Goal: Entertainment & Leisure: Consume media (video, audio)

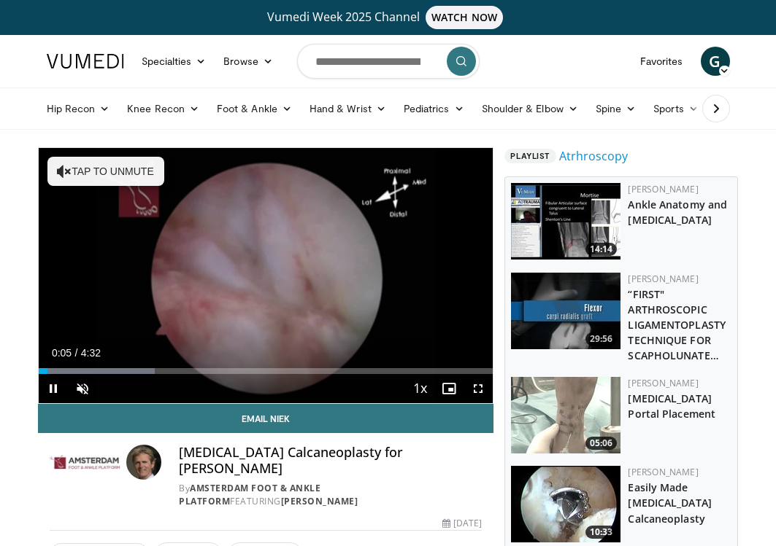
click at [476, 385] on span "Video Player" at bounding box center [477, 388] width 29 height 29
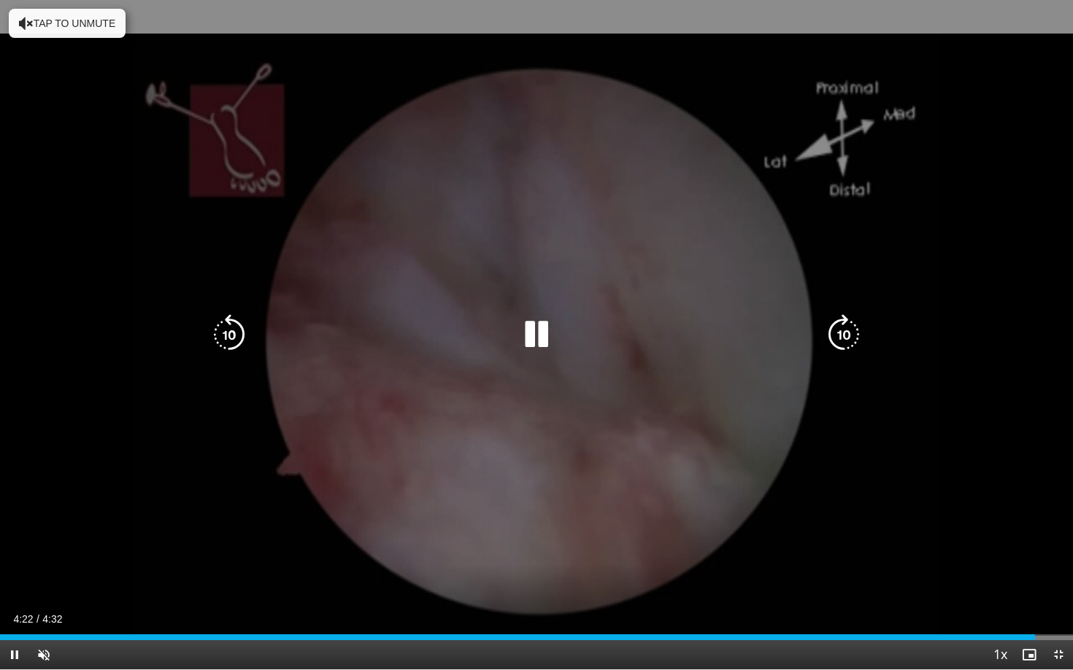
click at [775, 546] on div "10 seconds Tap to unmute" at bounding box center [536, 335] width 1073 height 670
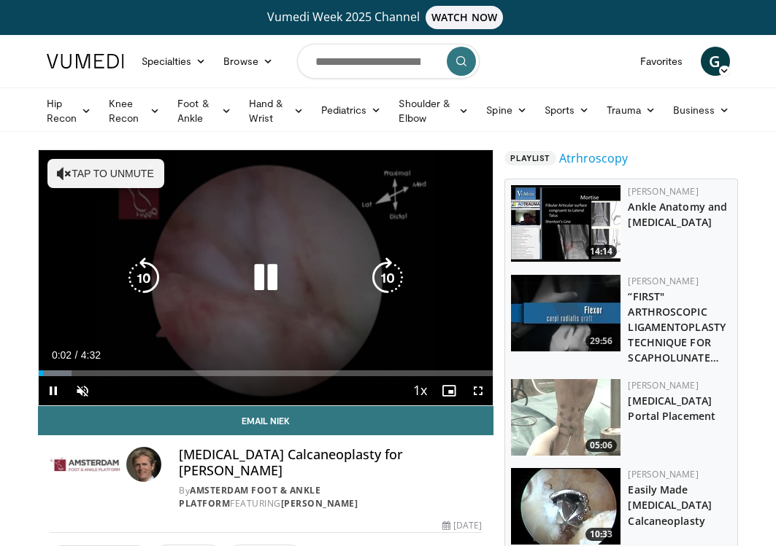
click at [266, 287] on icon "Video Player" at bounding box center [265, 278] width 41 height 41
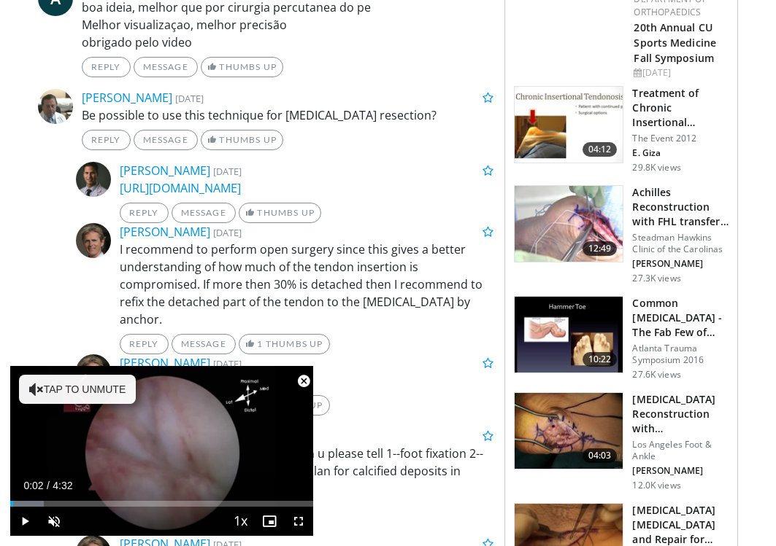
scroll to position [756, 0]
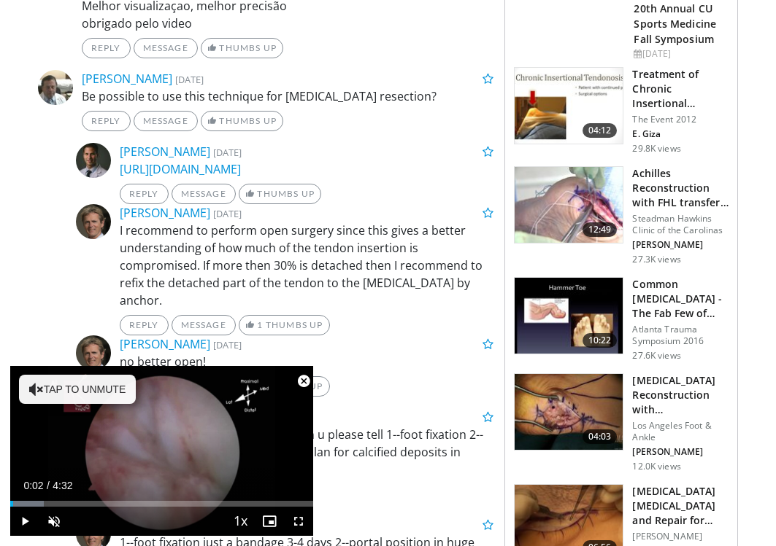
click at [302, 382] on span "Video Player" at bounding box center [303, 381] width 29 height 29
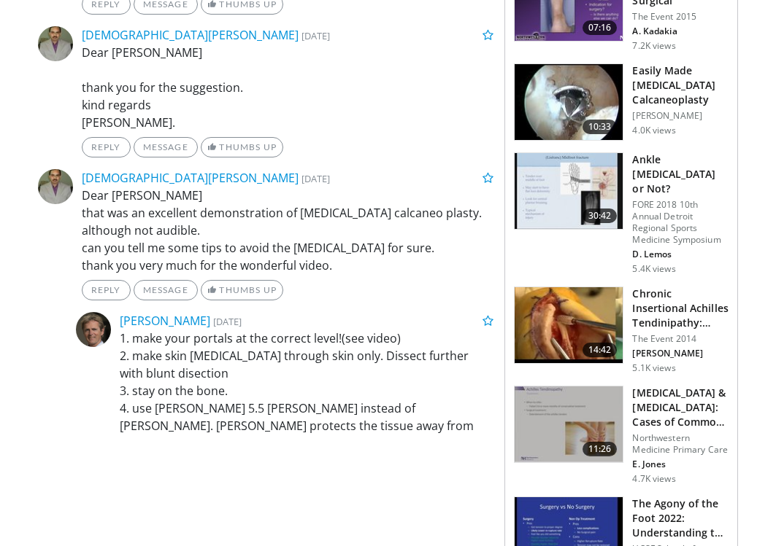
scroll to position [1505, 0]
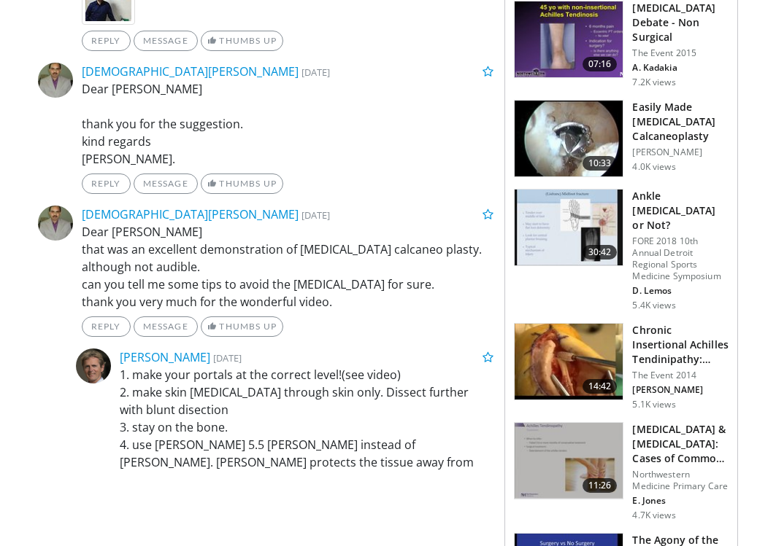
click at [316, 420] on p "1. make your portals at the correct level!(see video) 2. make skin [MEDICAL_DAT…" at bounding box center [307, 427] width 374 height 123
click at [239, 412] on p "1. make your portals at the correct level!(see video) 2. make skin [MEDICAL_DAT…" at bounding box center [307, 427] width 374 height 123
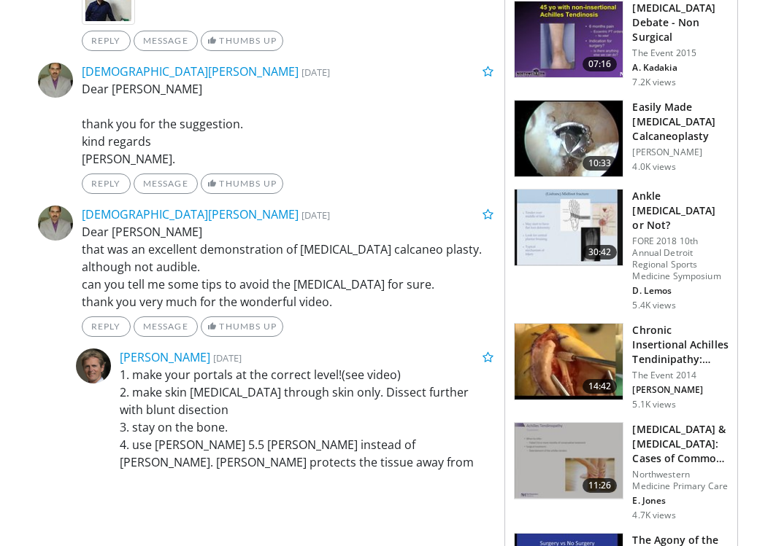
click at [209, 394] on p "1. make your portals at the correct level!(see video) 2. make skin [MEDICAL_DAT…" at bounding box center [307, 427] width 374 height 123
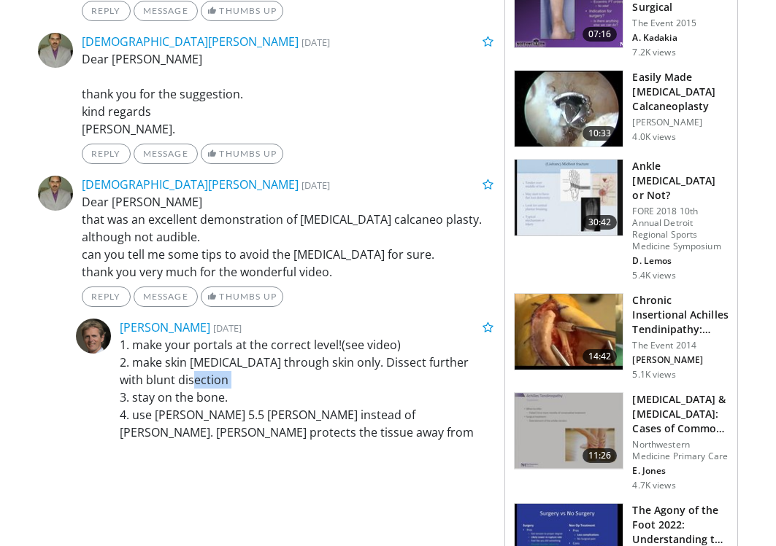
scroll to position [1576, 0]
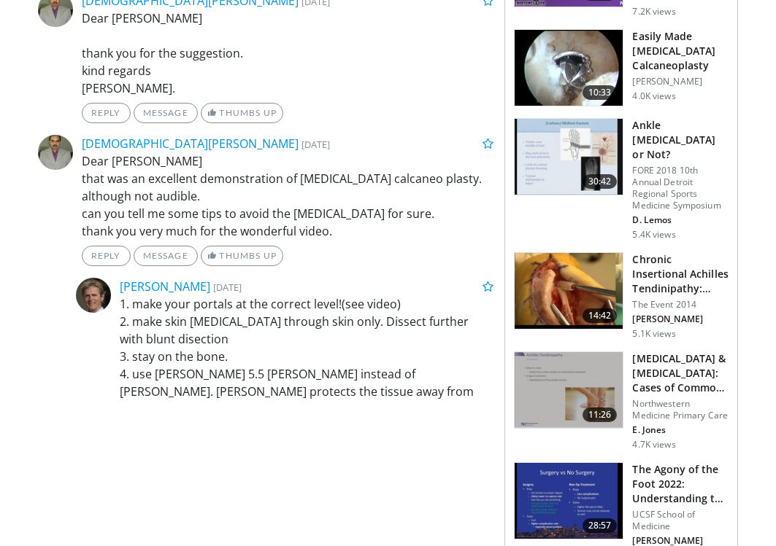
click at [193, 376] on p "1. make your portals at the correct level!(see video) 2. make skin [MEDICAL_DAT…" at bounding box center [307, 356] width 374 height 123
click at [267, 383] on p "1. make your portals at the correct level!(see video) 2. make skin [MEDICAL_DAT…" at bounding box center [307, 356] width 374 height 123
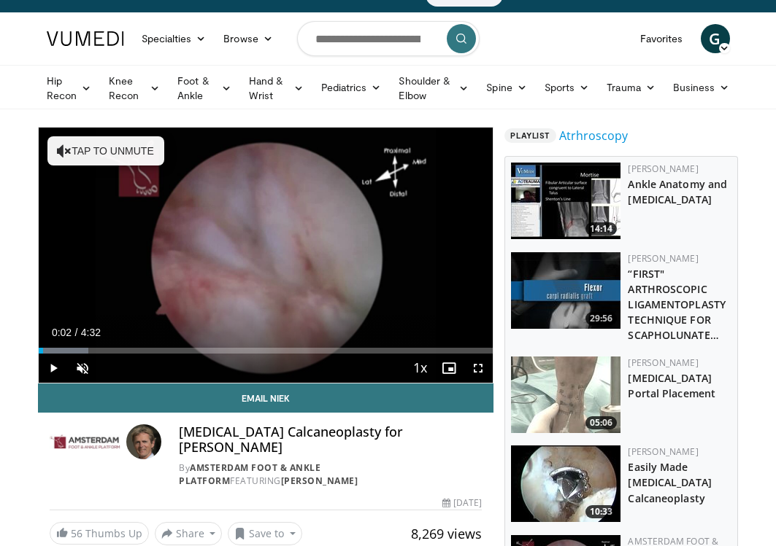
scroll to position [20, 0]
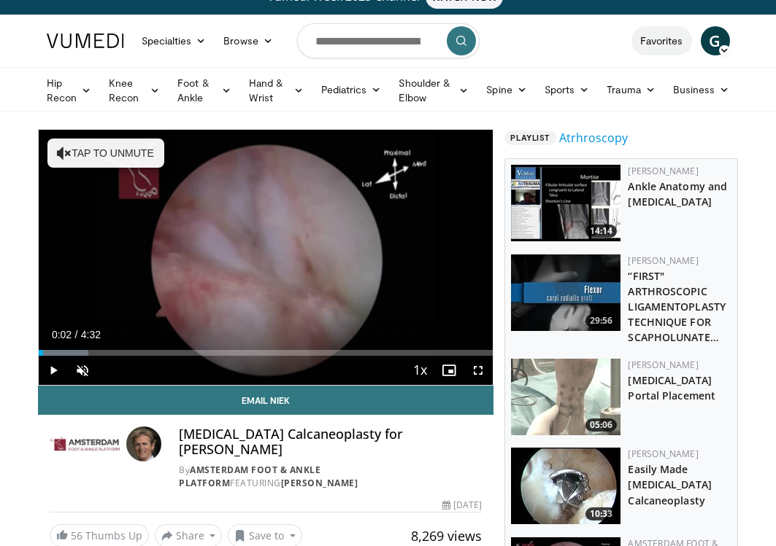
click at [672, 39] on link "Favorites" at bounding box center [661, 40] width 61 height 29
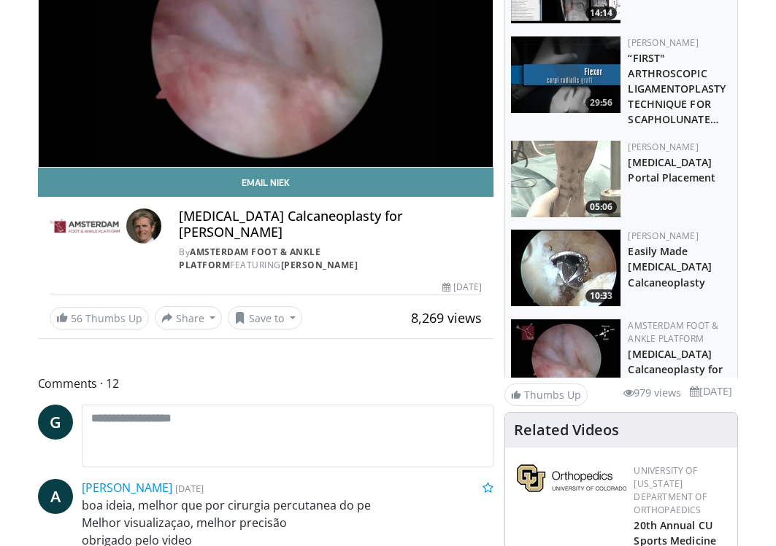
scroll to position [250, 0]
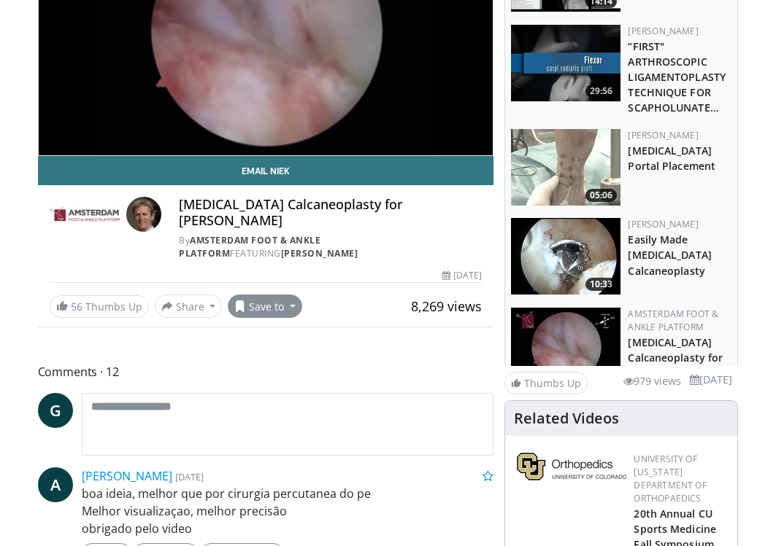
click at [261, 299] on button "Save to" at bounding box center [265, 306] width 74 height 23
click at [278, 330] on span "Add to Favorites" at bounding box center [291, 338] width 90 height 16
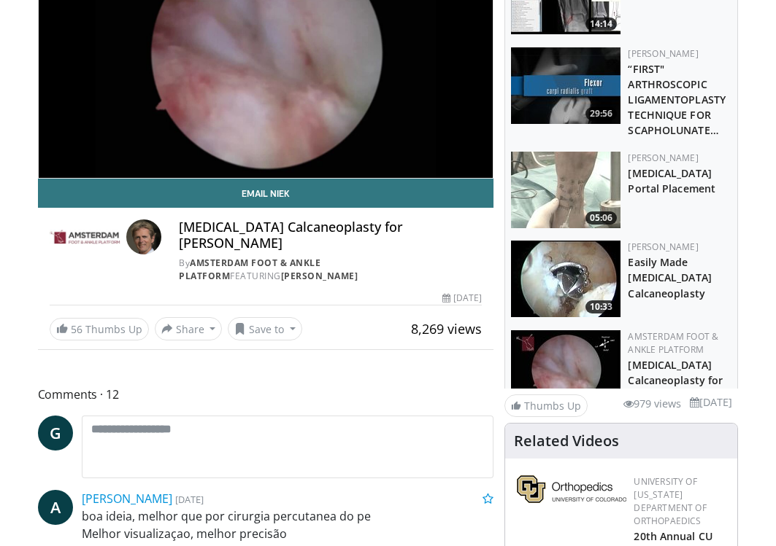
scroll to position [226, 0]
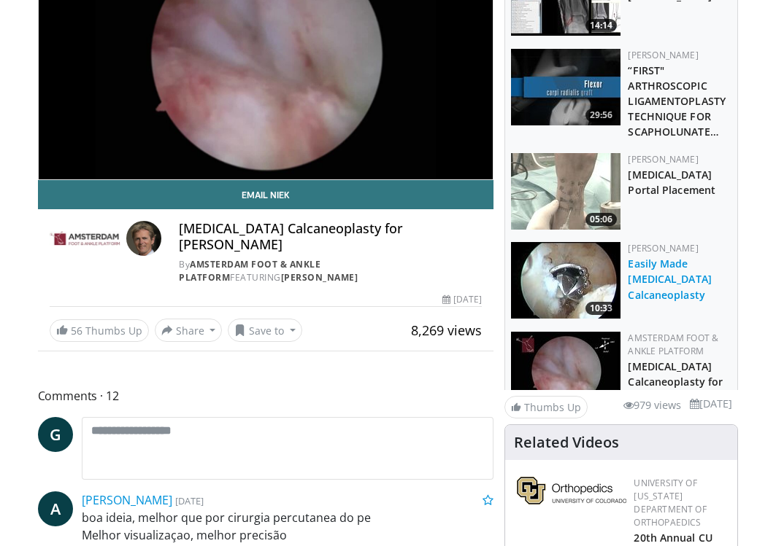
click at [651, 301] on link "Easily Made [MEDICAL_DATA] Calcaneoplasty" at bounding box center [668, 279] width 83 height 45
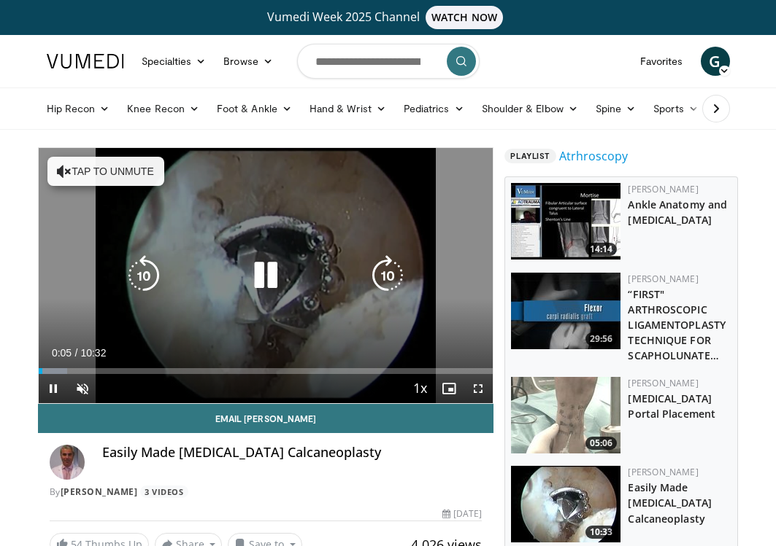
click at [133, 173] on button "Tap to unmute" at bounding box center [105, 171] width 117 height 29
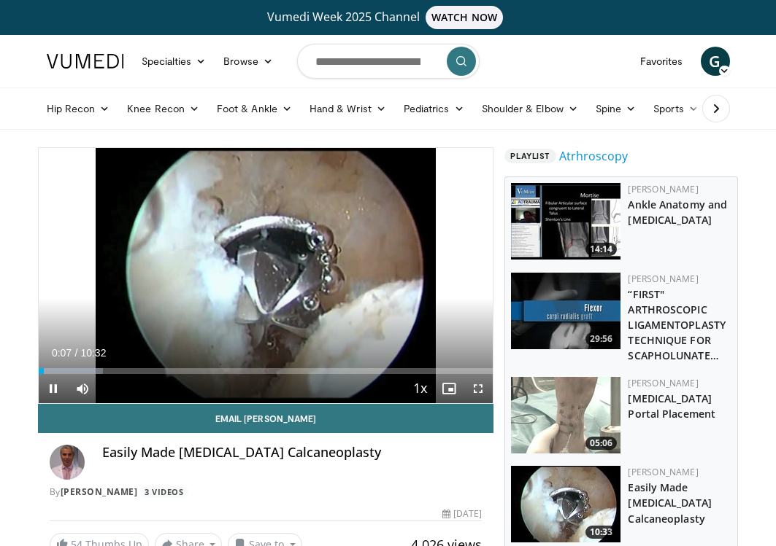
click at [473, 392] on span "Video Player" at bounding box center [477, 388] width 29 height 29
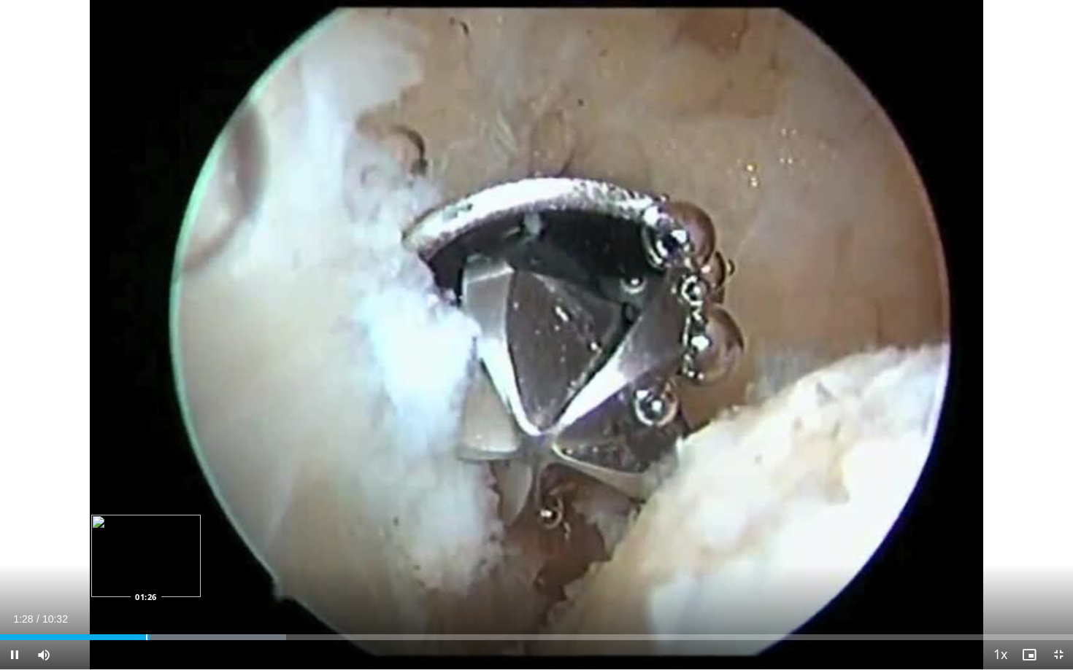
click at [146, 546] on div "Progress Bar" at bounding box center [146, 638] width 1 height 6
click at [142, 546] on div "Progress Bar" at bounding box center [142, 638] width 1 height 6
click at [125, 546] on div "Progress Bar" at bounding box center [123, 638] width 1 height 6
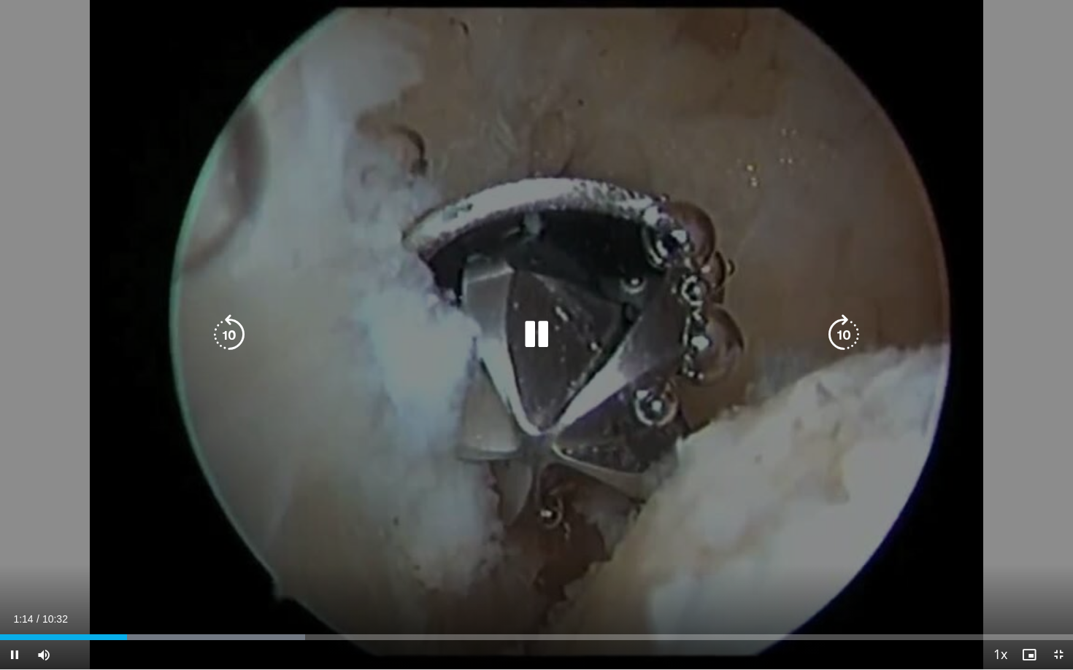
click at [83, 471] on div "10 seconds Tap to unmute" at bounding box center [536, 335] width 1073 height 670
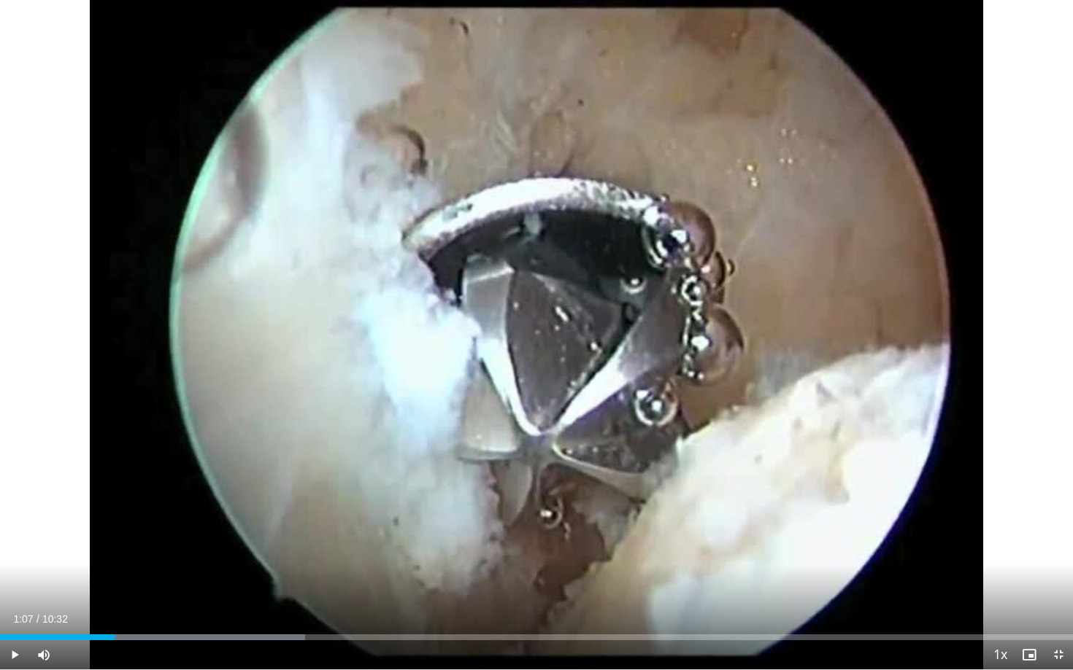
click at [119, 546] on div "Current Time 1:07 / Duration 10:32 Play Skip Backward Skip Forward Mute Loaded …" at bounding box center [536, 655] width 1073 height 29
click at [128, 546] on div "Progress Bar" at bounding box center [128, 638] width 1 height 6
click at [139, 546] on div "Progress Bar" at bounding box center [138, 638] width 1 height 6
click at [150, 546] on div "Progress Bar" at bounding box center [150, 638] width 1 height 6
click at [139, 546] on div "Current Time 1:28 / Duration 10:32 Play Skip Backward Skip Forward Mute Loaded …" at bounding box center [536, 655] width 1073 height 29
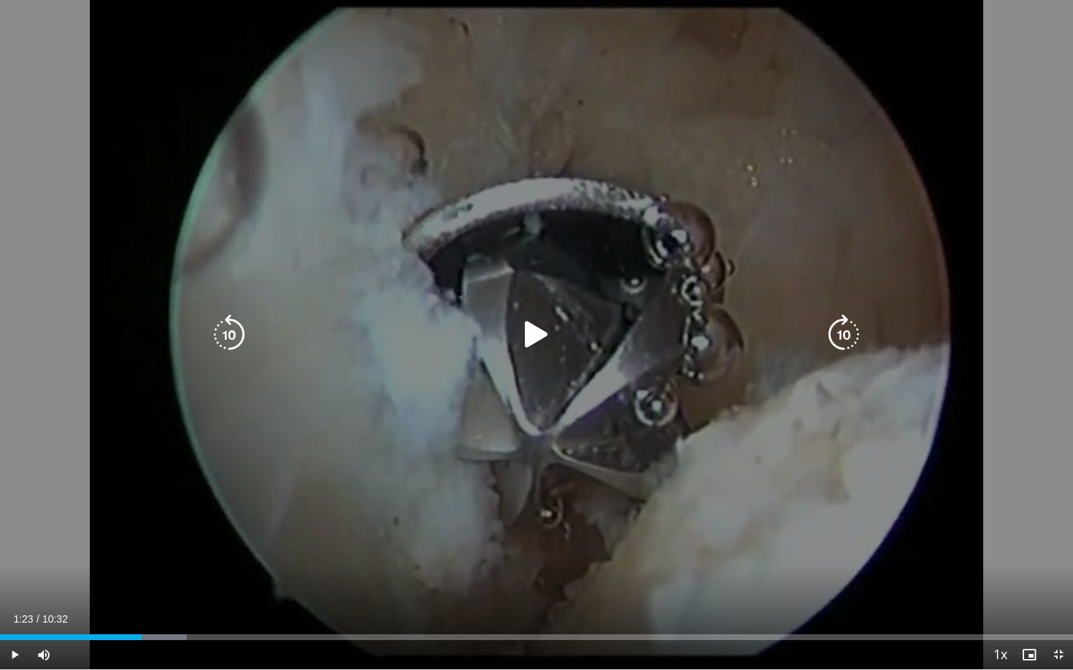
click at [86, 436] on div "10 seconds Tap to unmute" at bounding box center [536, 335] width 1073 height 670
click at [83, 437] on div "10 seconds Tap to unmute" at bounding box center [536, 335] width 1073 height 670
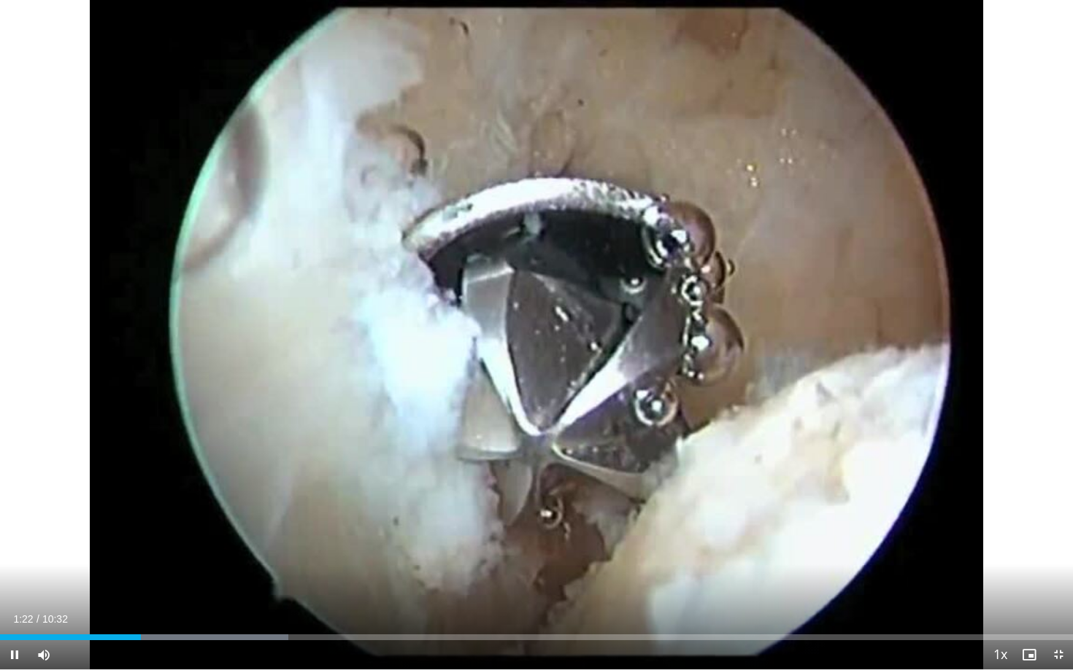
click at [16, 546] on span "Video Player" at bounding box center [14, 655] width 29 height 29
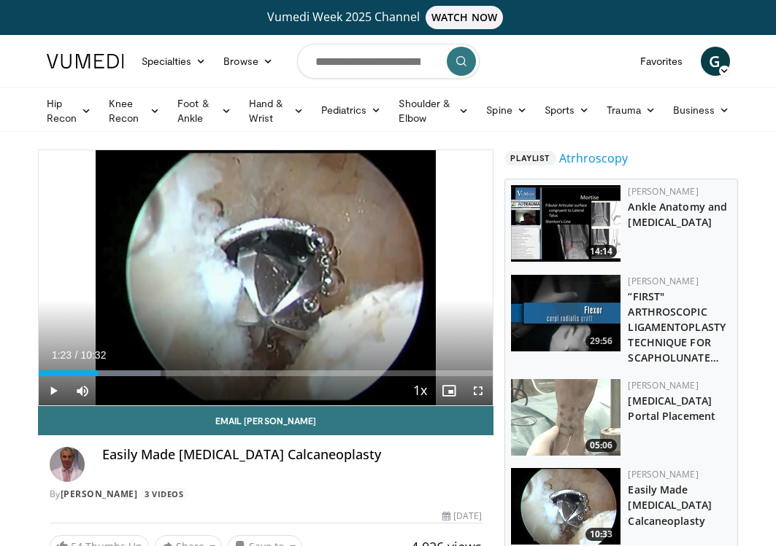
click at [479, 385] on span "Video Player" at bounding box center [477, 390] width 29 height 29
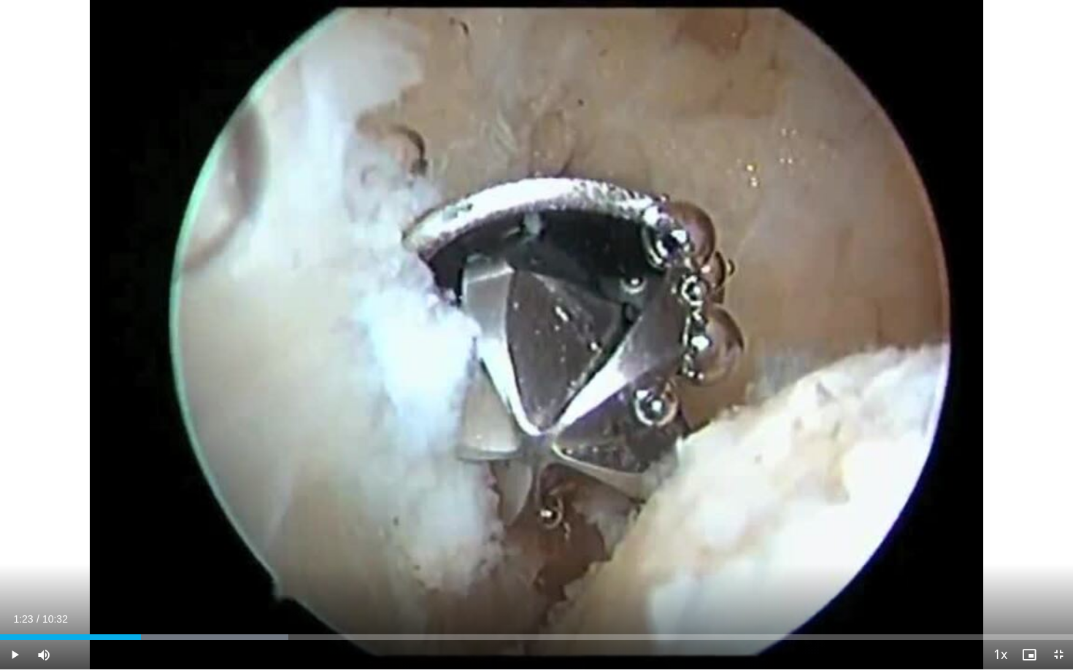
click at [15, 546] on span "Video Player" at bounding box center [14, 655] width 29 height 29
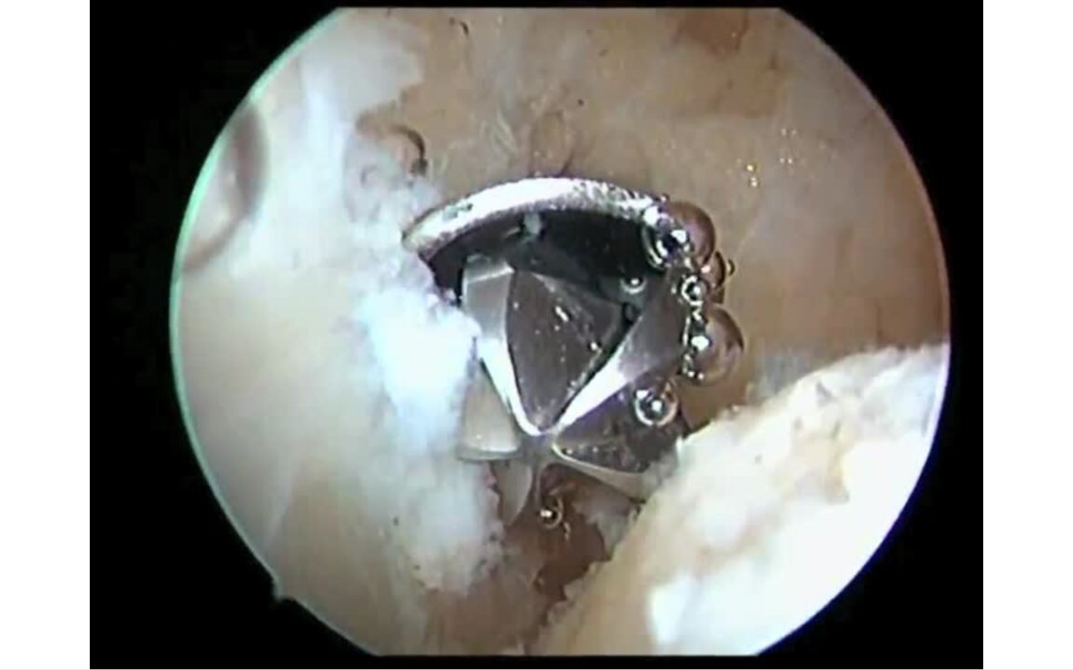
click at [217, 546] on video-js "**********" at bounding box center [536, 335] width 1073 height 670
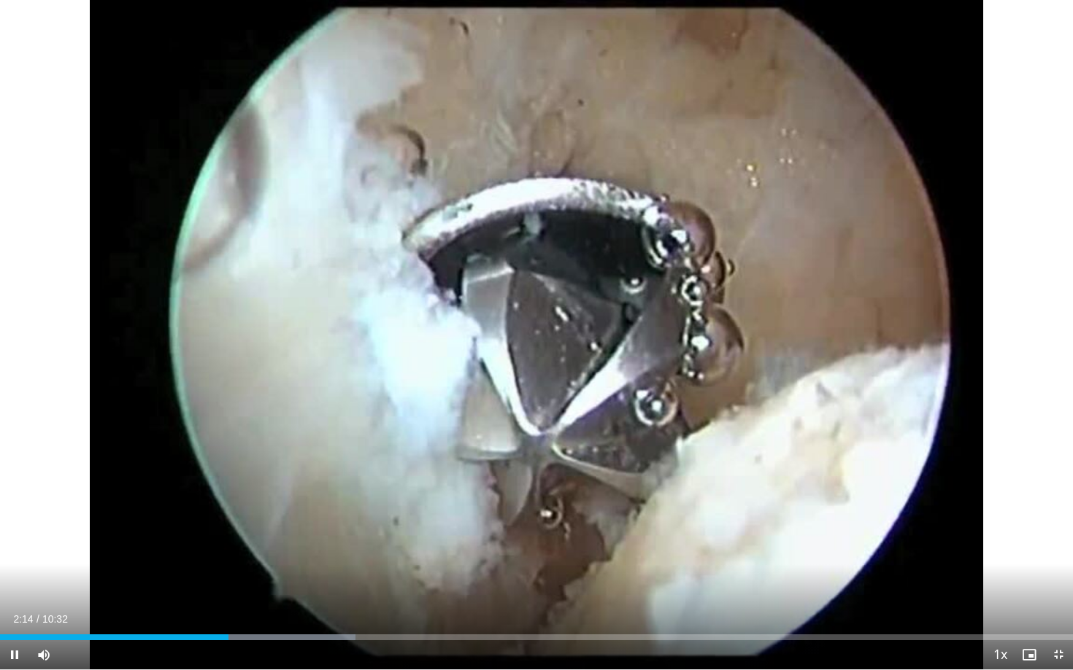
click at [206, 546] on div "Current Time 2:14 / Duration 10:32 Pause Skip Backward Skip Forward Mute Loaded…" at bounding box center [536, 655] width 1073 height 29
click at [216, 546] on div "Progress Bar" at bounding box center [216, 638] width 1 height 6
click at [205, 546] on div "Loaded : 33.10% 02:07 02:05" at bounding box center [536, 634] width 1073 height 14
click at [205, 546] on div "Progress Bar" at bounding box center [205, 638] width 1 height 6
click at [166, 546] on div "Current Time 1:52 / Duration 10:32 Pause Skip Backward Skip Forward Mute Loaded…" at bounding box center [536, 655] width 1073 height 29
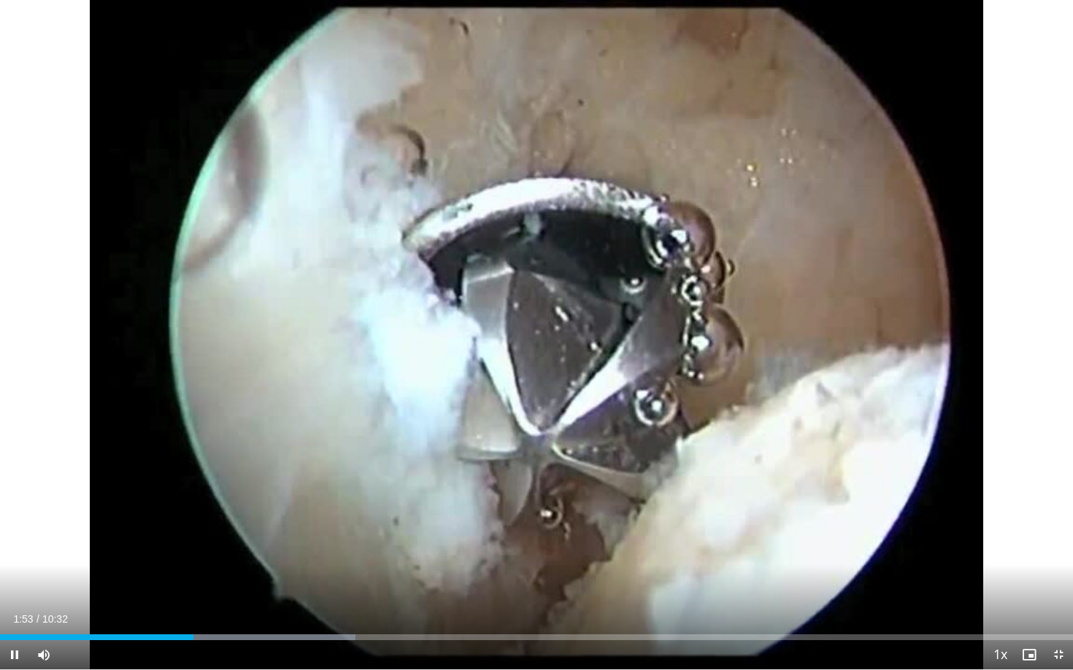
click at [169, 546] on div "Current Time 1:53 / Duration 10:32 Pause Skip Backward Skip Forward Mute Loaded…" at bounding box center [536, 655] width 1073 height 29
click at [170, 546] on div "Progress Bar" at bounding box center [170, 638] width 1 height 6
click at [21, 546] on span "Video Player" at bounding box center [14, 655] width 29 height 29
click at [17, 546] on span "Video Player" at bounding box center [14, 655] width 29 height 29
click at [158, 546] on div "Loaded : 25.29% 01:51 01:33" at bounding box center [536, 634] width 1073 height 14
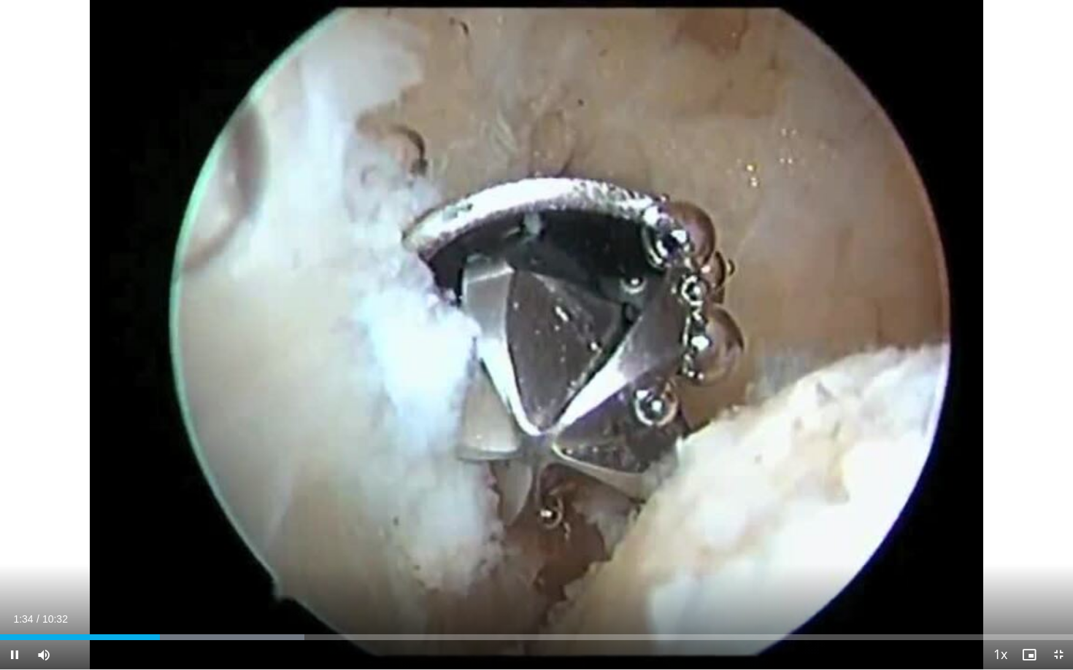
click at [25, 546] on span "Video Player" at bounding box center [14, 655] width 29 height 29
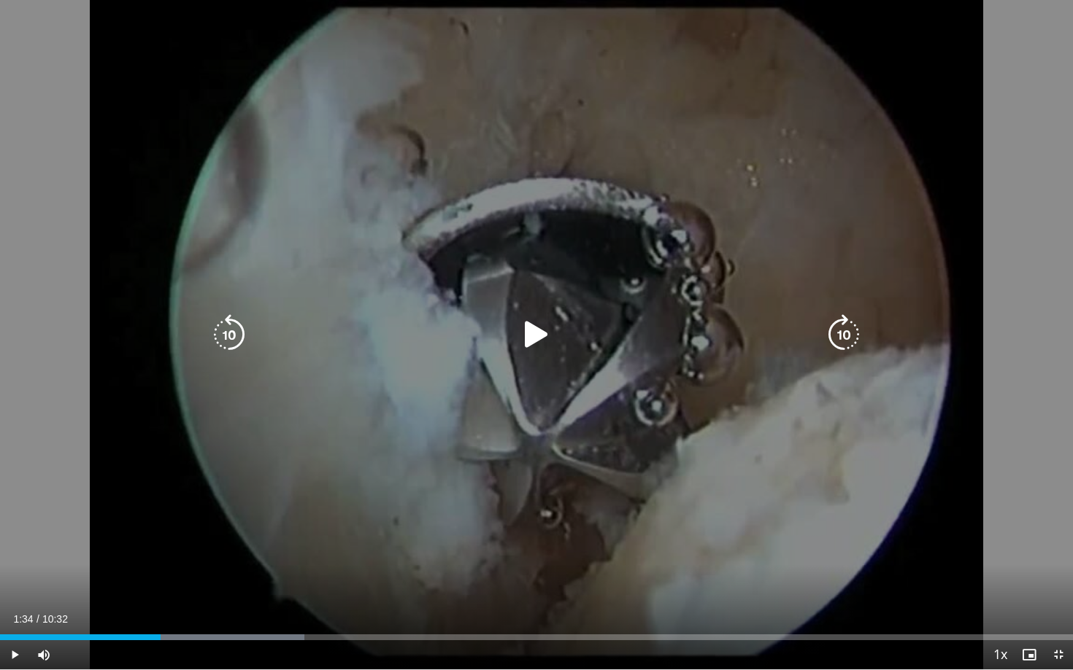
click at [5, 492] on div "10 seconds Tap to unmute" at bounding box center [536, 335] width 1073 height 670
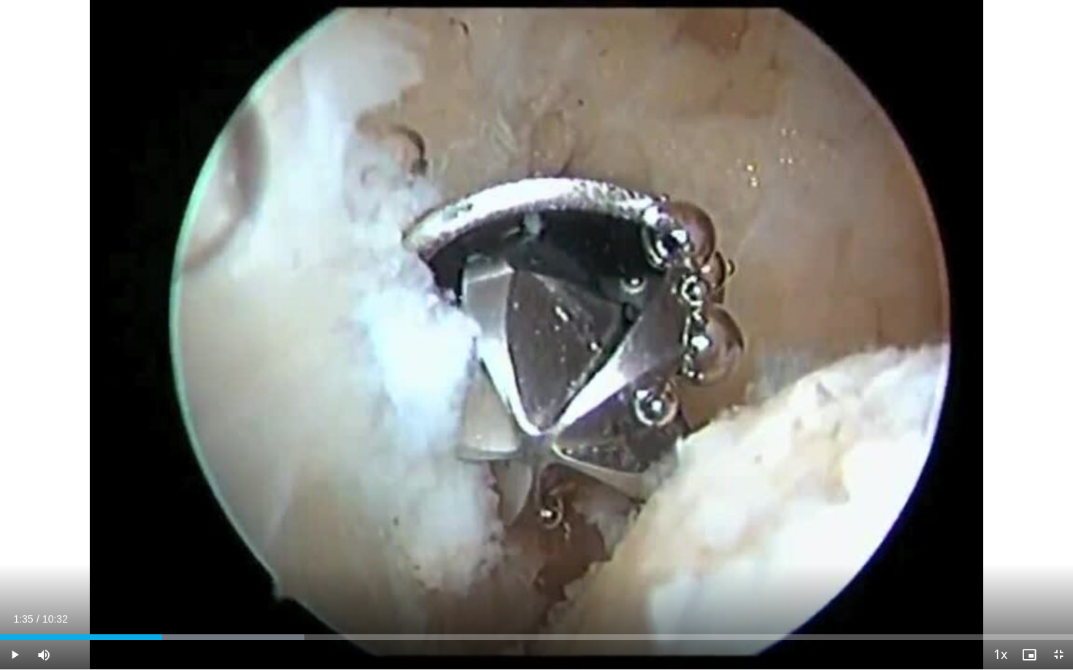
click at [14, 546] on span "Video Player" at bounding box center [14, 655] width 29 height 29
drag, startPoint x: 161, startPoint y: 636, endPoint x: 146, endPoint y: 637, distance: 15.3
click at [146, 546] on div "Progress Bar" at bounding box center [146, 638] width 1 height 6
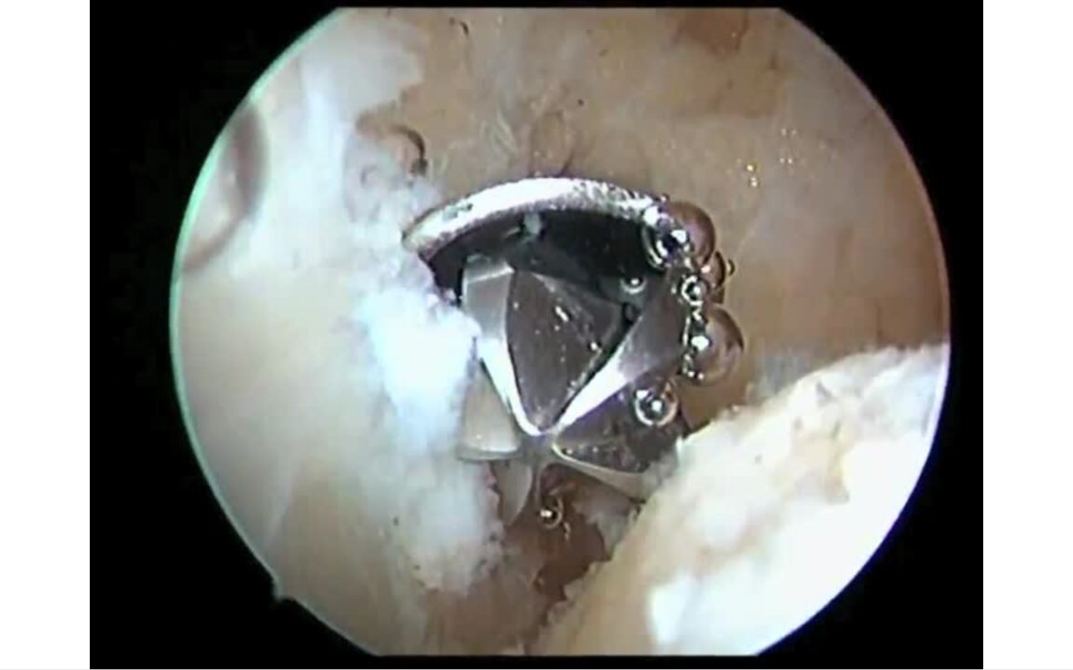
click at [15, 546] on div "10 seconds Tap to unmute" at bounding box center [536, 335] width 1073 height 670
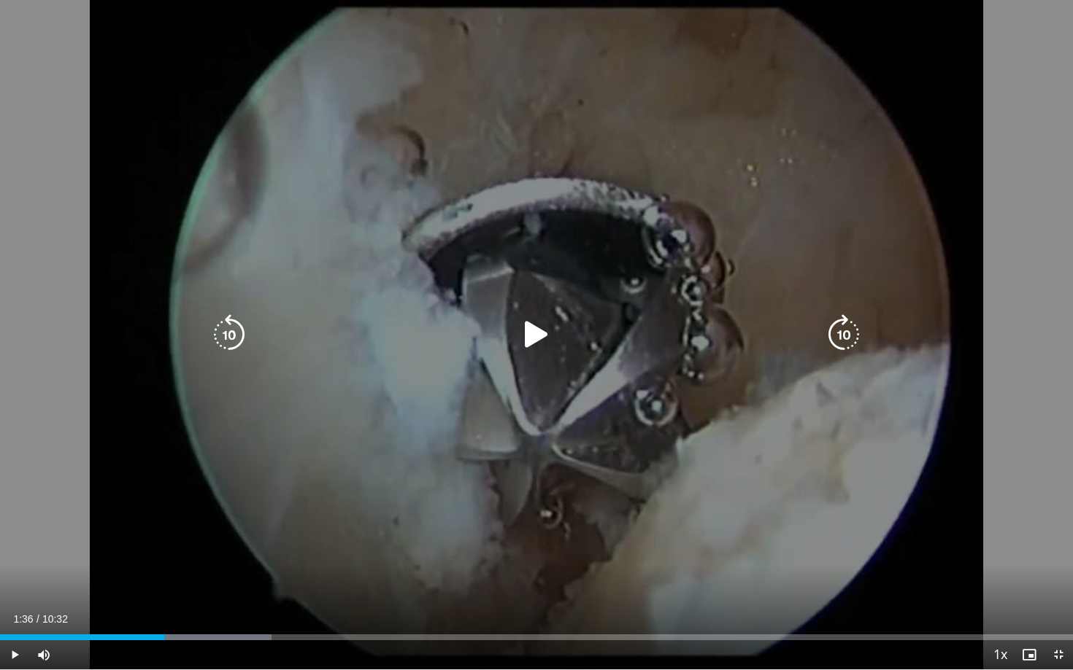
click at [536, 333] on icon "Video Player" at bounding box center [536, 334] width 41 height 41
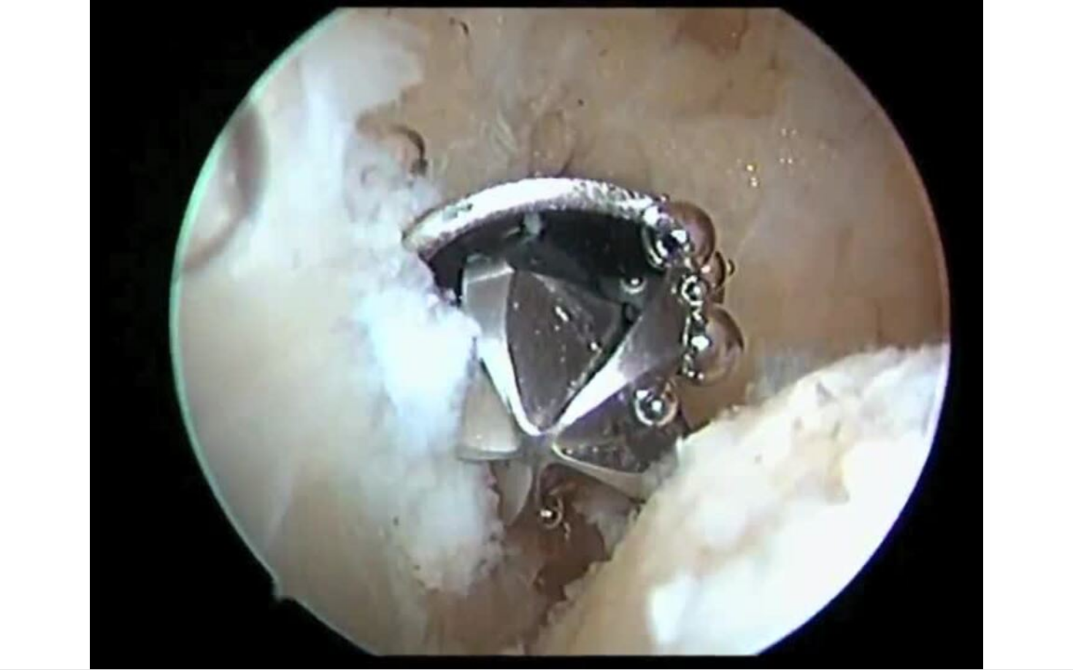
click at [17, 546] on video-js "**********" at bounding box center [536, 335] width 1073 height 670
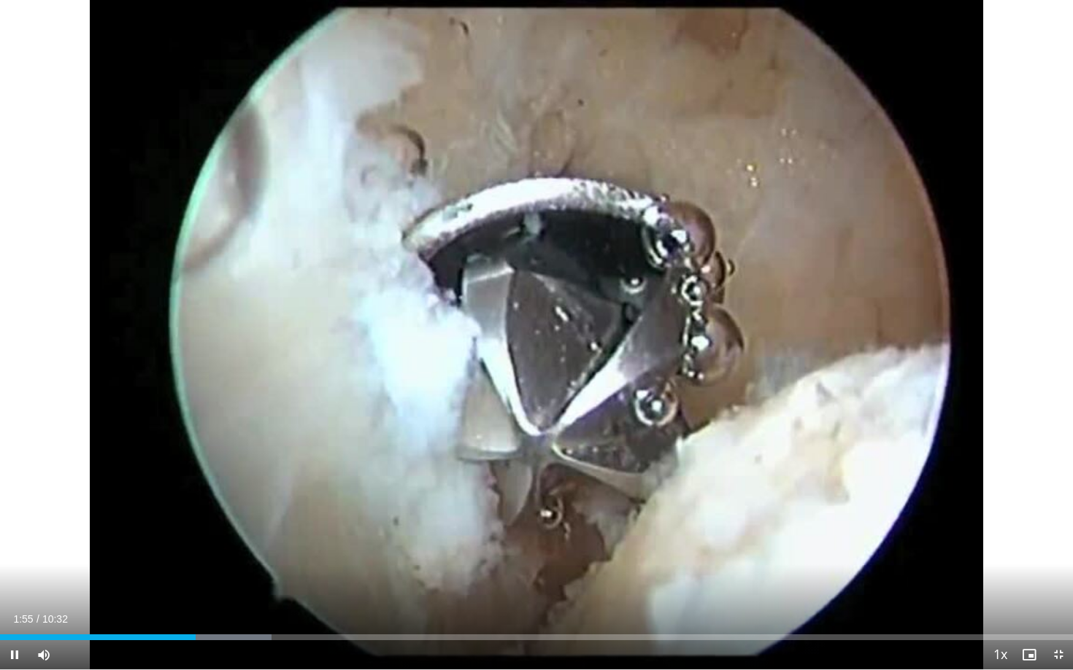
click at [16, 546] on span "Video Player" at bounding box center [14, 655] width 29 height 29
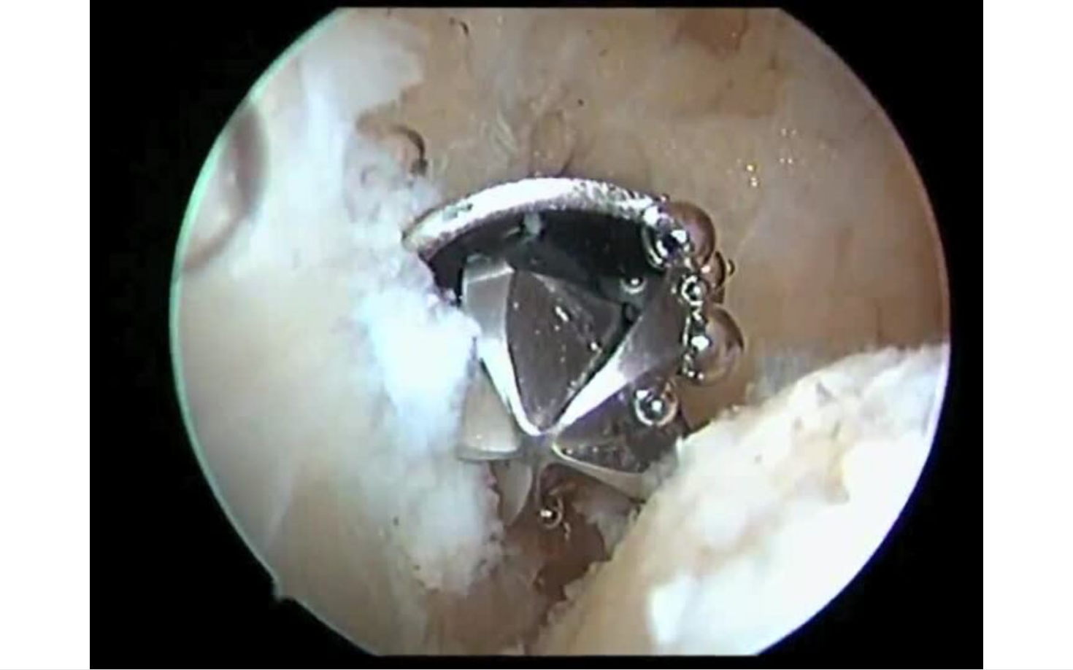
click at [17, 546] on div "10 seconds Tap to unmute" at bounding box center [536, 335] width 1073 height 670
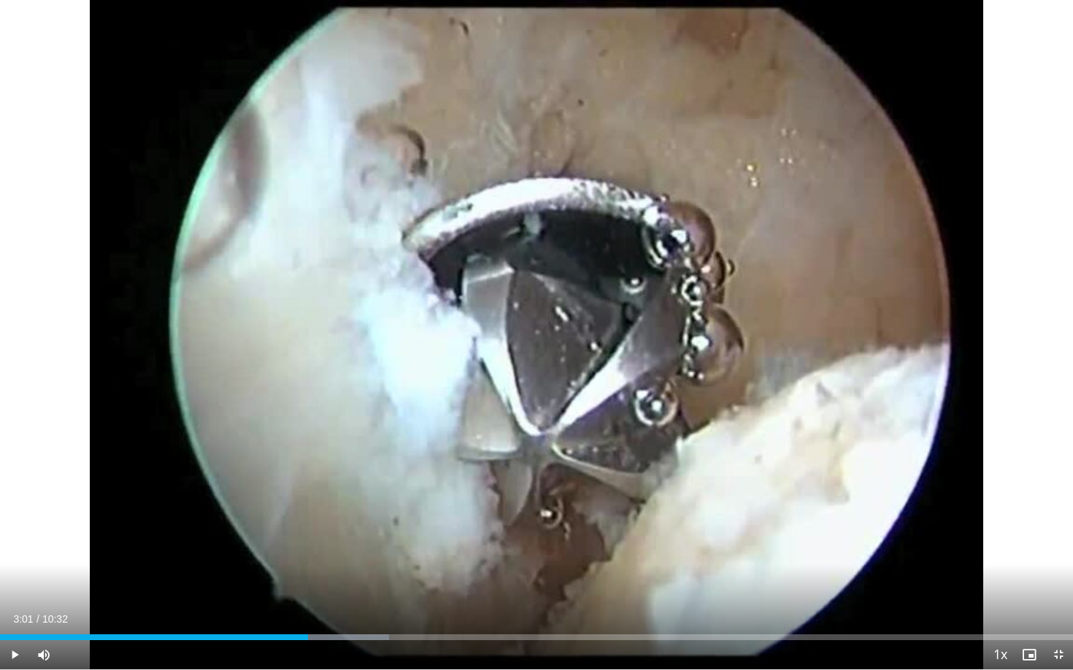
click at [17, 546] on span "Video Player" at bounding box center [14, 655] width 29 height 29
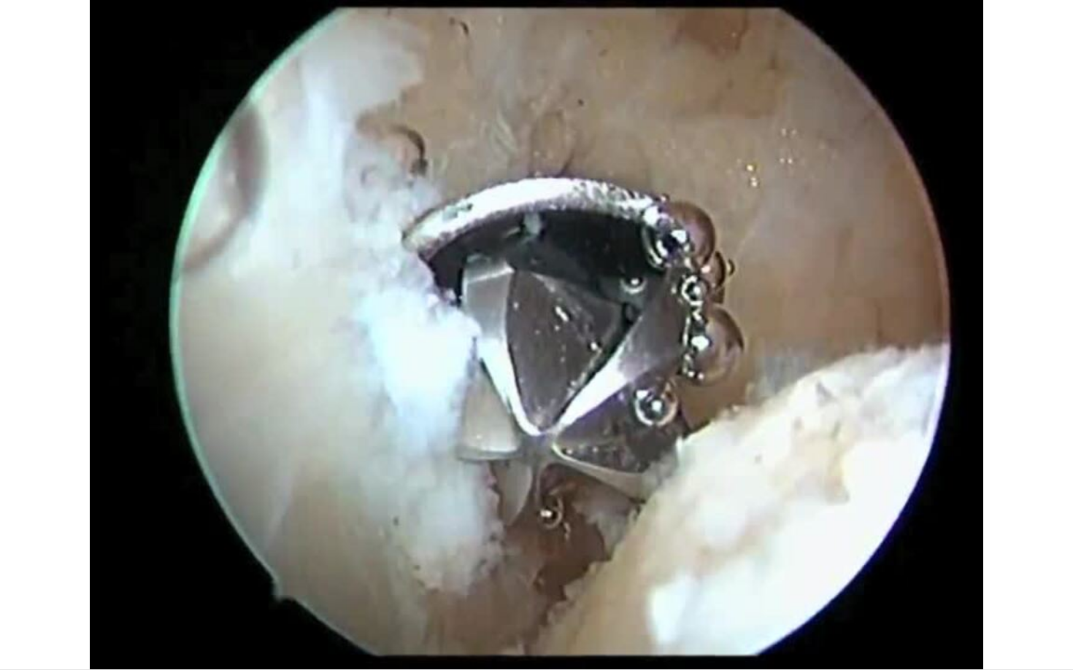
click at [12, 546] on div "10 seconds Tap to unmute" at bounding box center [536, 335] width 1073 height 670
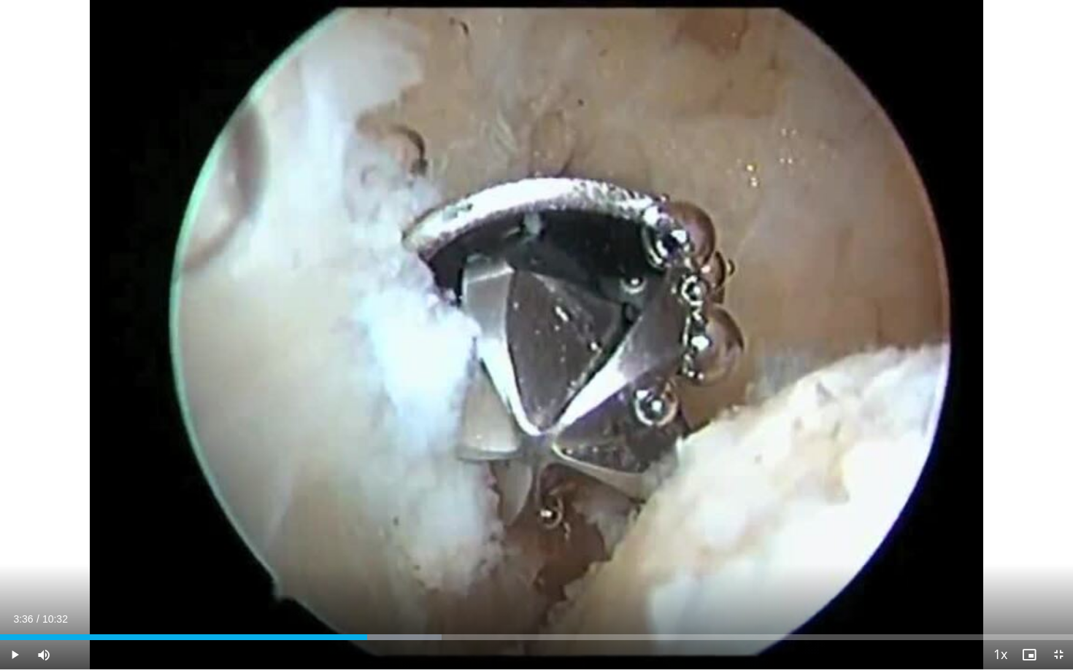
click at [12, 546] on span "Video Player" at bounding box center [14, 655] width 29 height 29
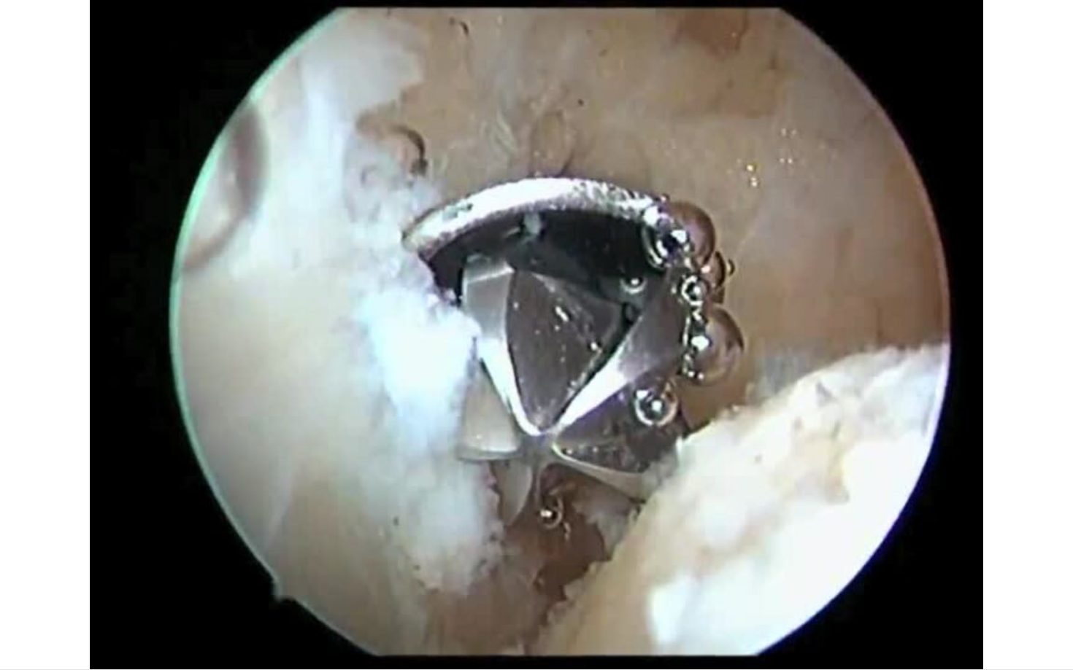
click at [10, 546] on video-js "**********" at bounding box center [536, 335] width 1073 height 670
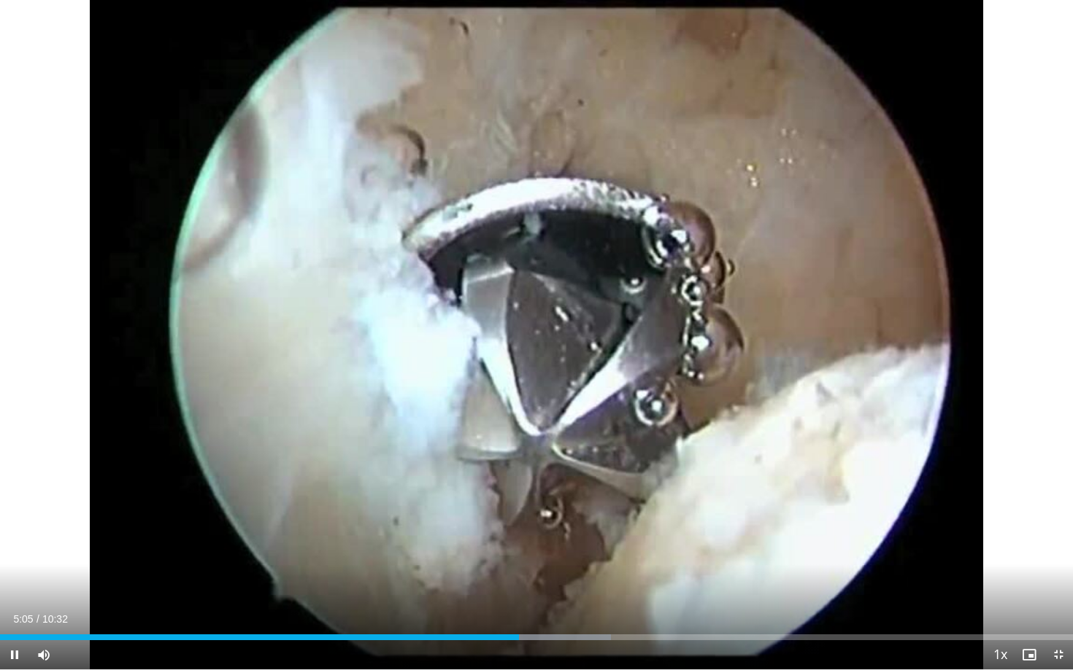
click at [15, 546] on span "Video Player" at bounding box center [14, 655] width 29 height 29
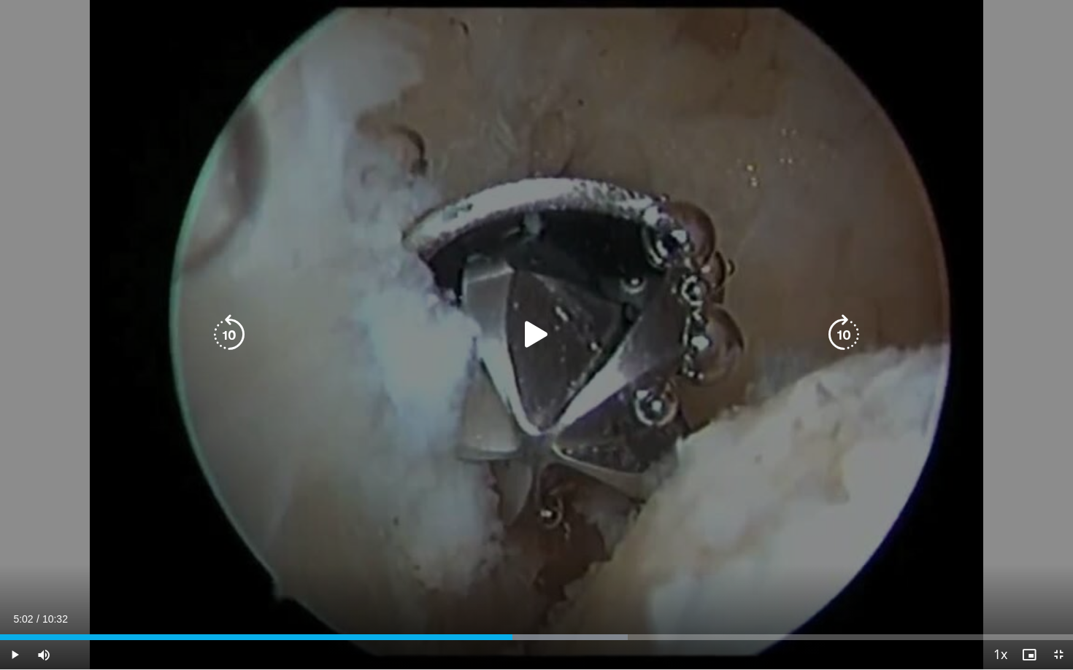
click at [332, 546] on div "10 seconds Tap to unmute" at bounding box center [536, 335] width 1073 height 670
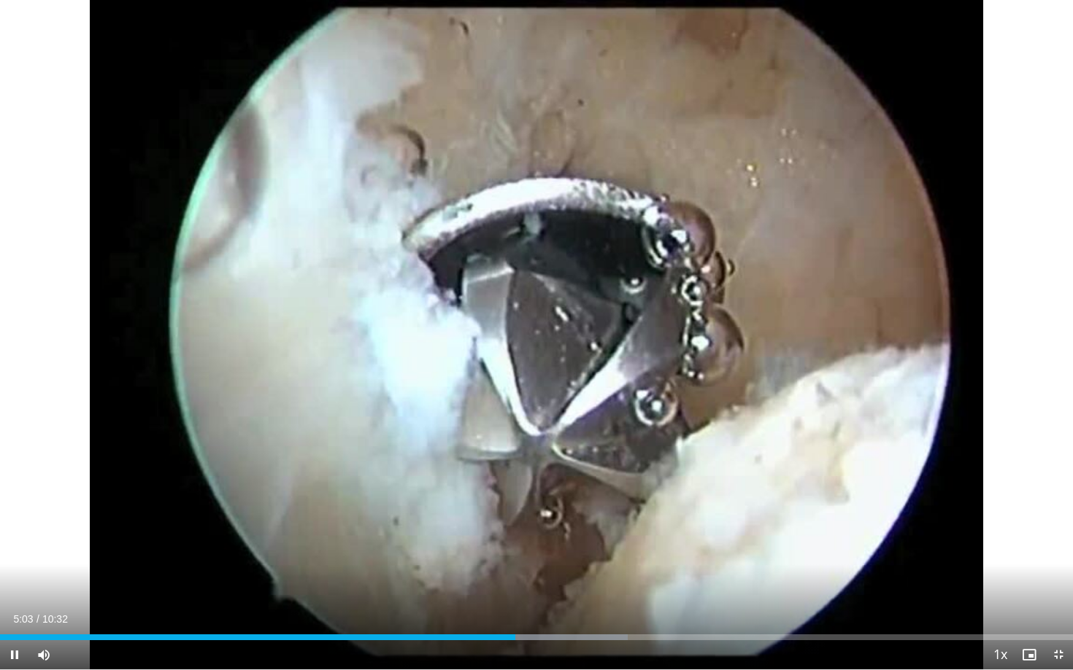
click at [13, 546] on span "Video Player" at bounding box center [14, 655] width 29 height 29
click at [697, 16] on div "10 seconds Tap to unmute" at bounding box center [536, 335] width 1073 height 670
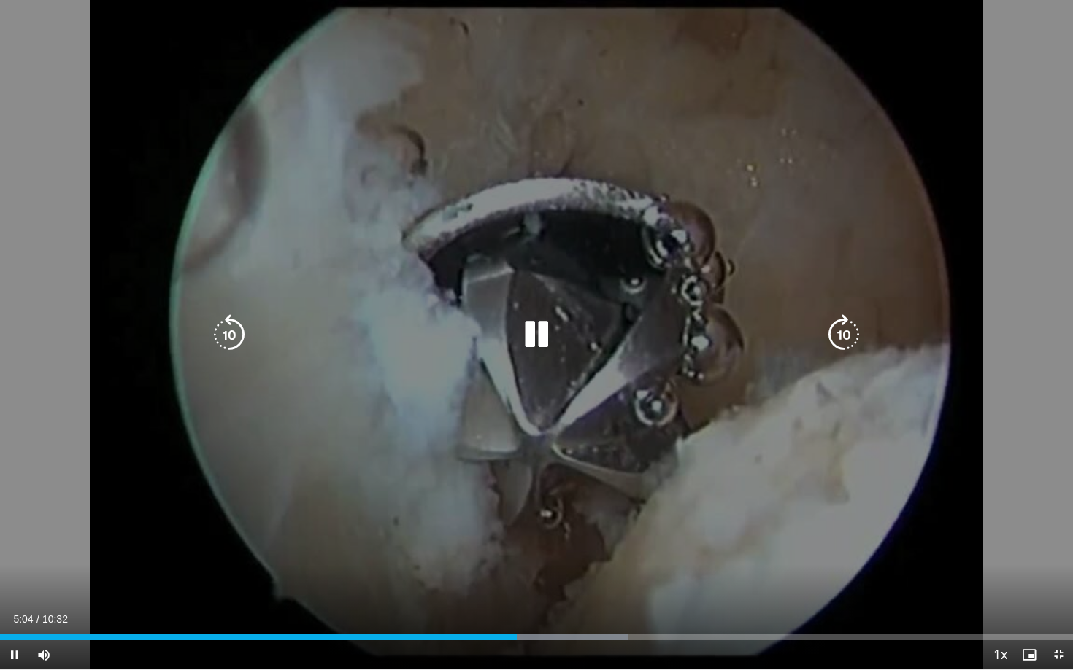
click at [72, 413] on div "10 seconds Tap to unmute" at bounding box center [536, 335] width 1073 height 670
click at [538, 336] on icon "Video Player" at bounding box center [536, 334] width 41 height 41
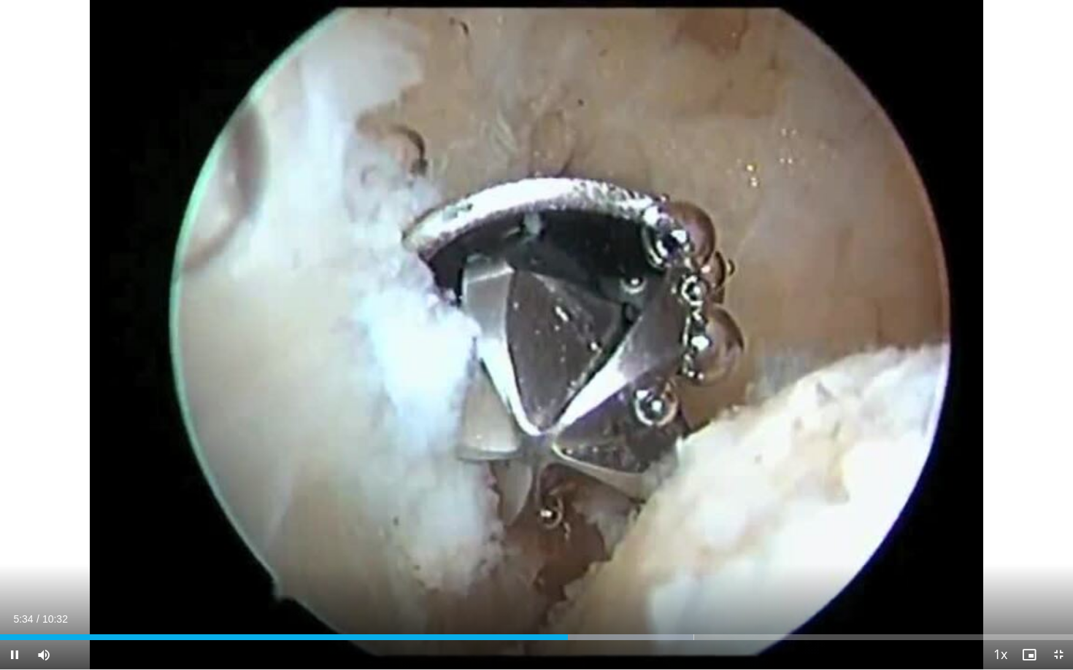
click at [21, 546] on span "Video Player" at bounding box center [14, 655] width 29 height 29
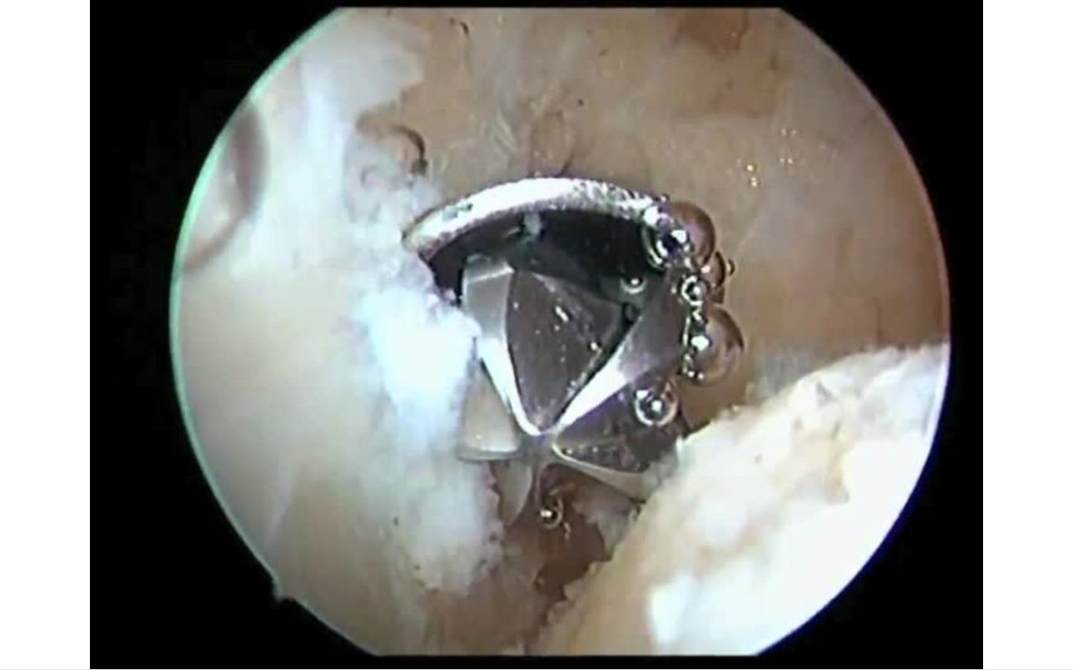
click at [21, 546] on div "10 seconds Tap to unmute" at bounding box center [536, 335] width 1073 height 670
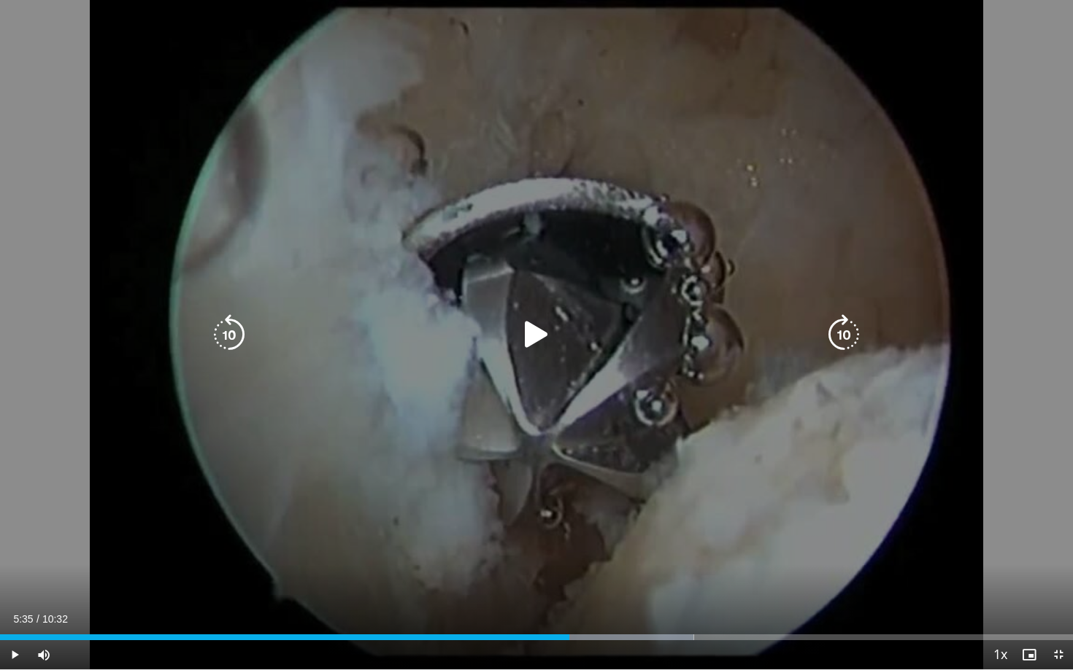
click at [537, 330] on icon "Video Player" at bounding box center [536, 334] width 41 height 41
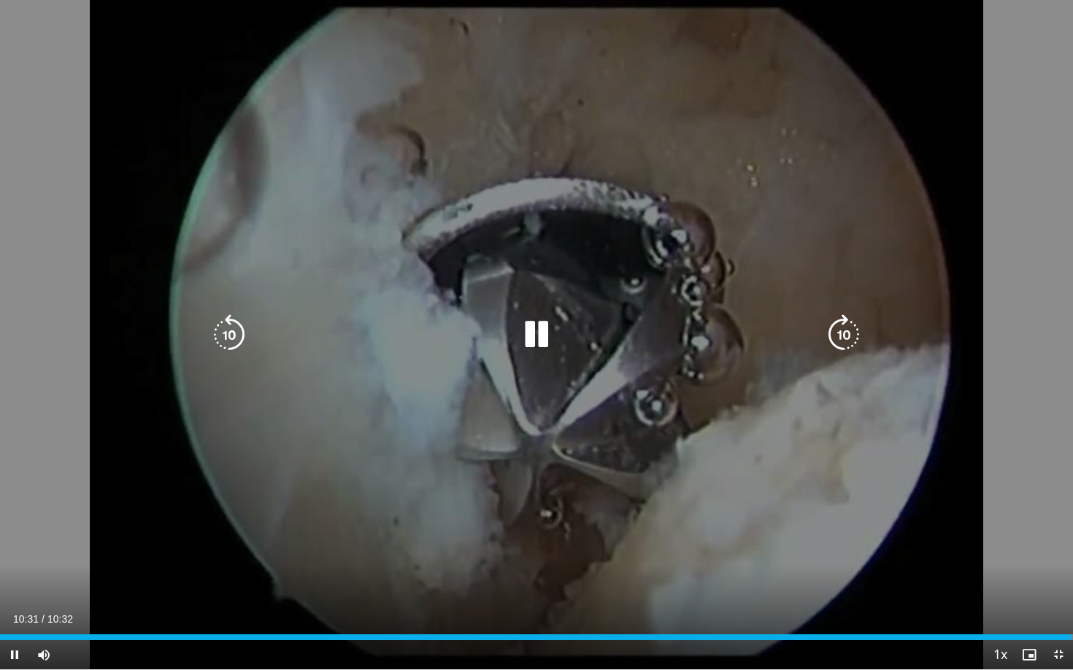
click at [538, 340] on icon "Video Player" at bounding box center [536, 334] width 41 height 41
